Goal: Contribute content: Add original content to the website for others to see

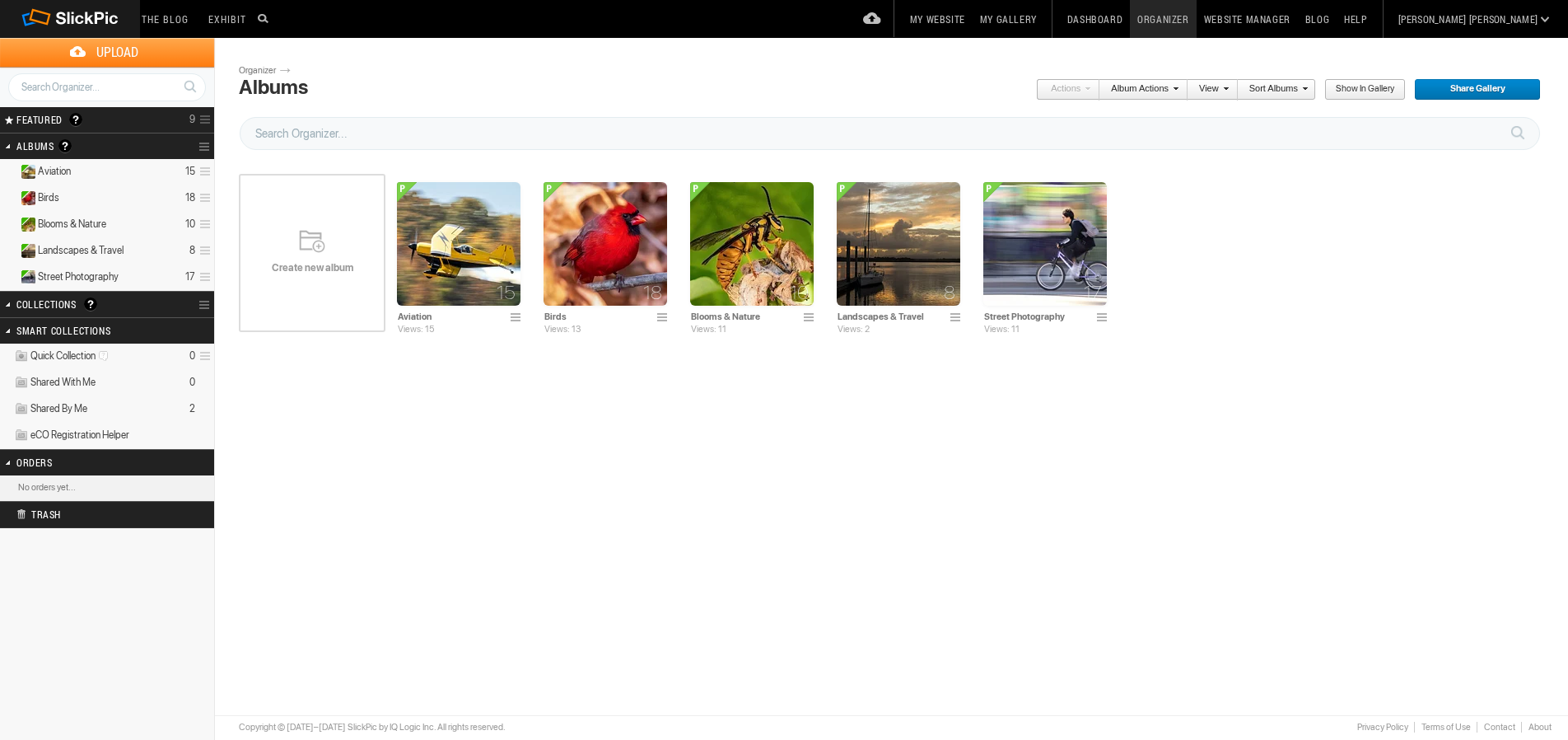
click at [121, 50] on span "Upload" at bounding box center [116, 52] width 194 height 29
click at [1130, 18] on link "Dashboard" at bounding box center [1095, 19] width 70 height 38
click at [138, 54] on span "Upload" at bounding box center [116, 52] width 194 height 29
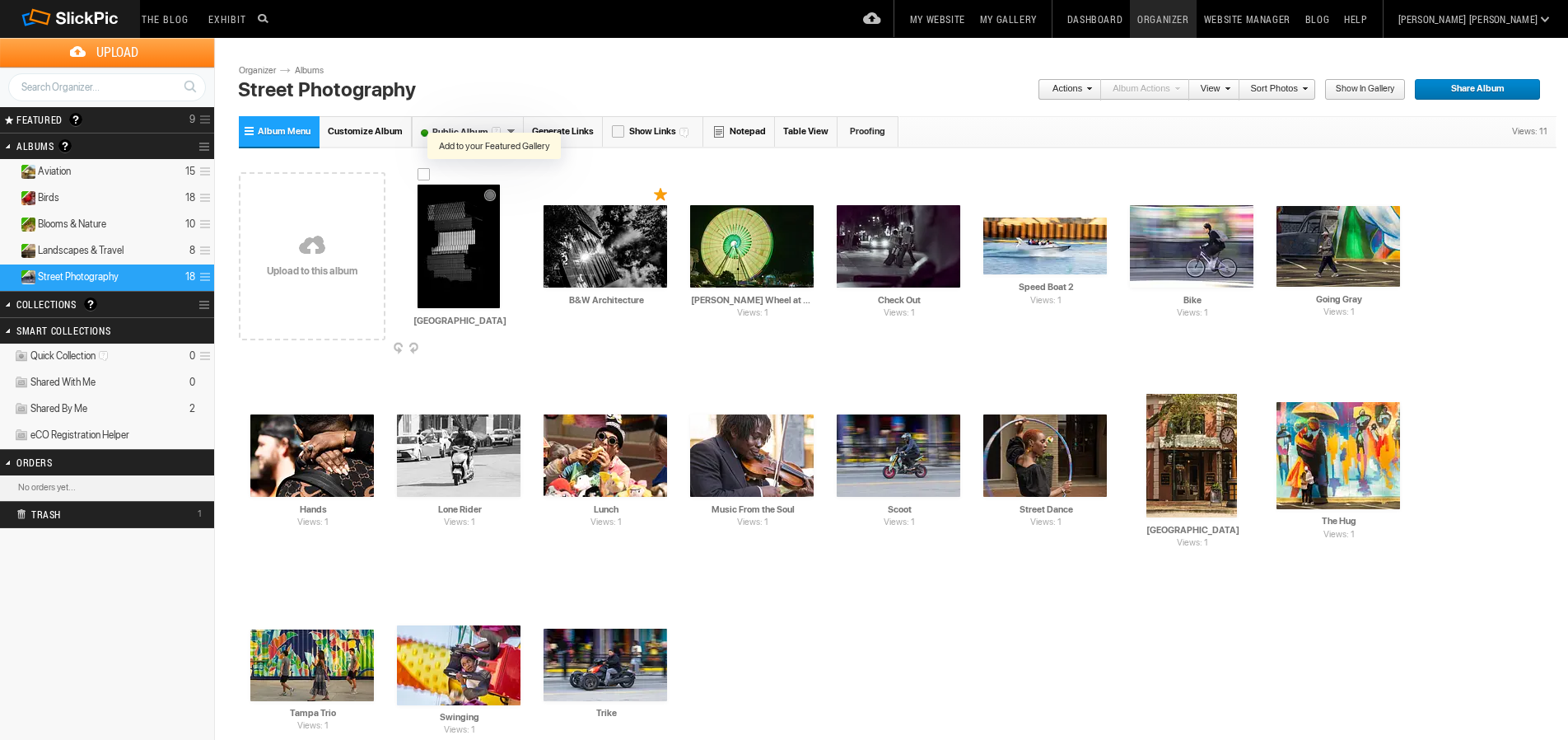
click at [493, 168] on div at bounding box center [494, 173] width 15 height 13
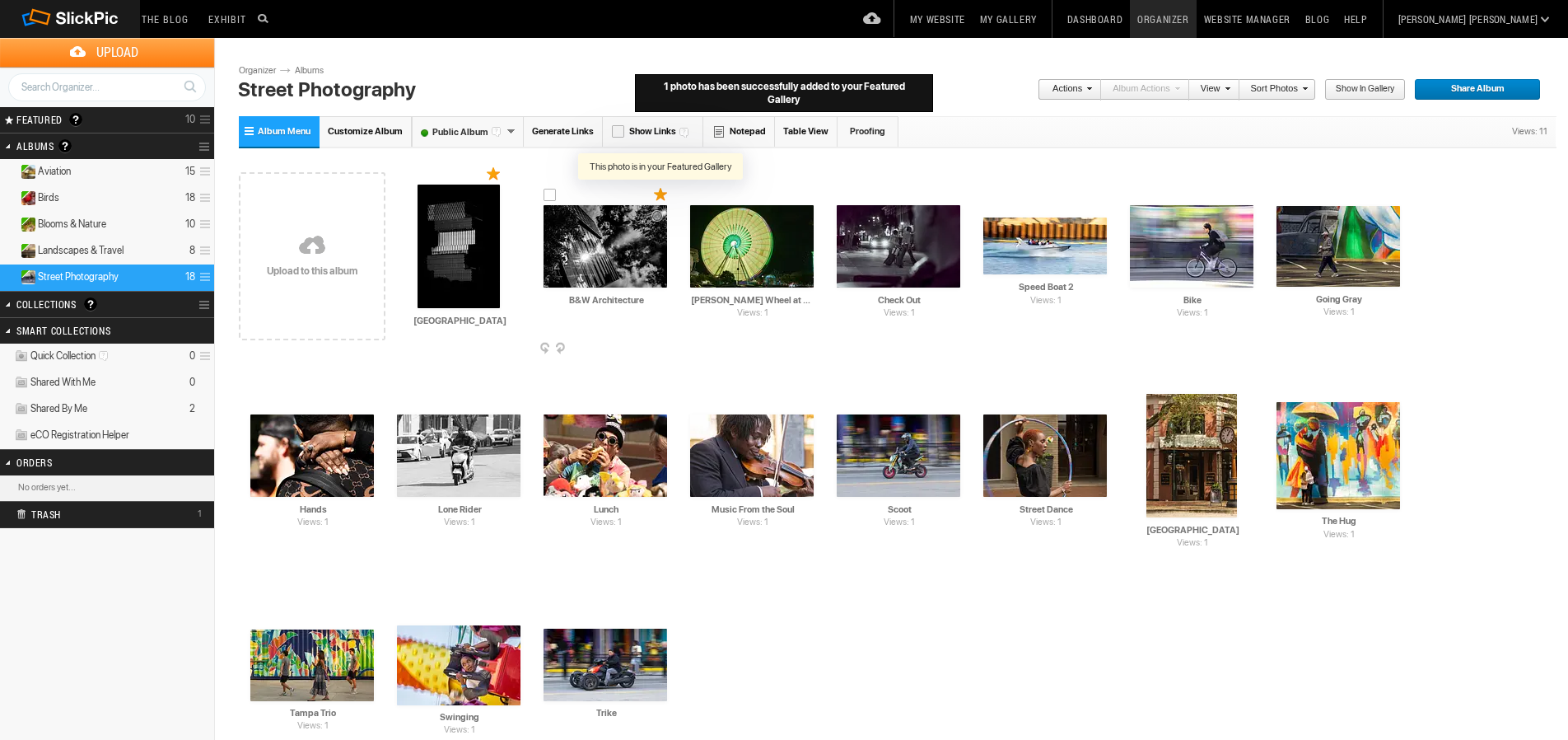
click at [658, 192] on div at bounding box center [661, 194] width 15 height 13
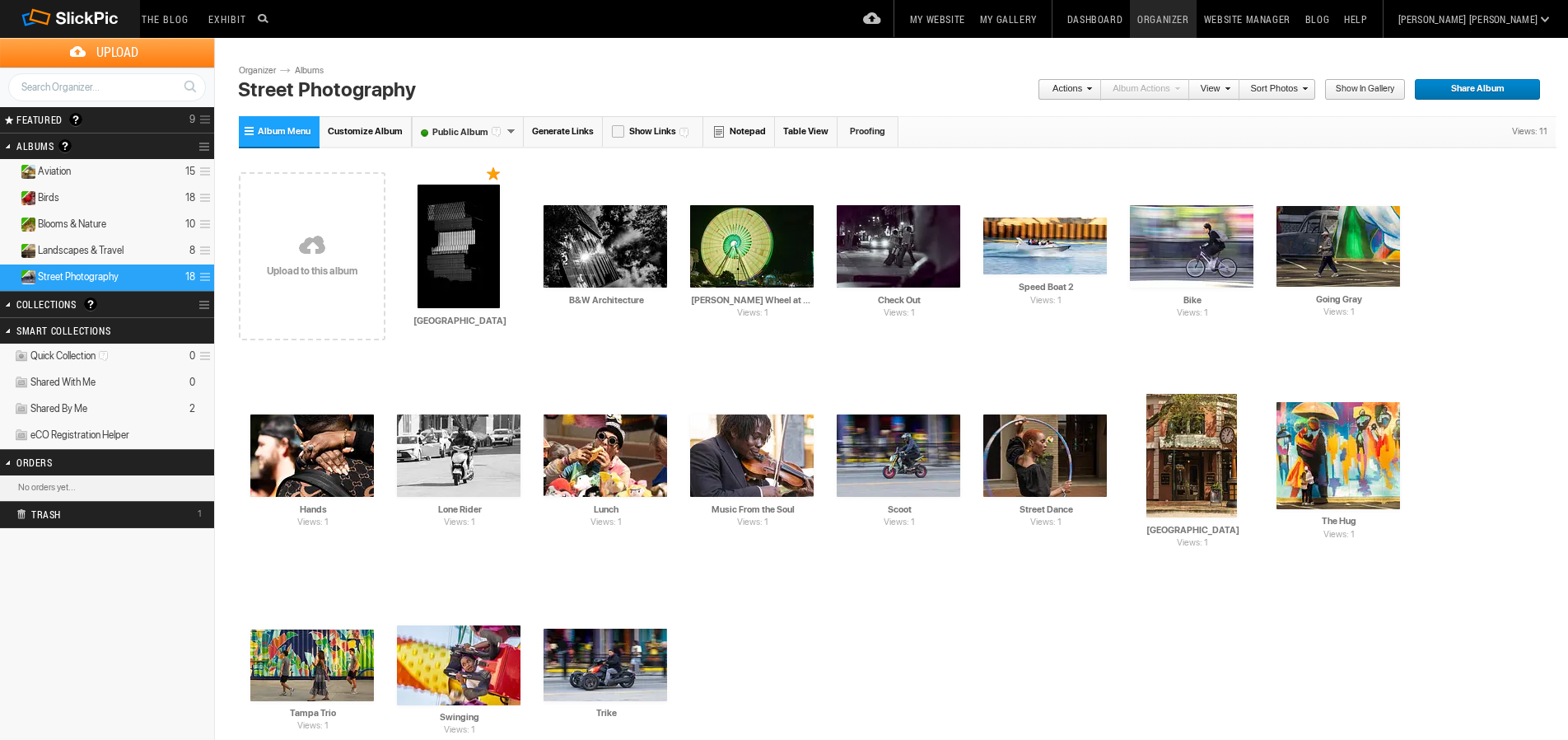
click at [119, 49] on span "Upload" at bounding box center [116, 52] width 194 height 29
